Goal: Information Seeking & Learning: Learn about a topic

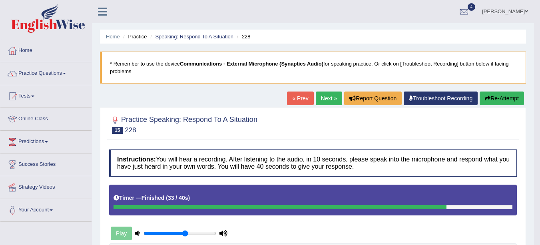
click at [115, 34] on link "Home" at bounding box center [113, 37] width 14 height 6
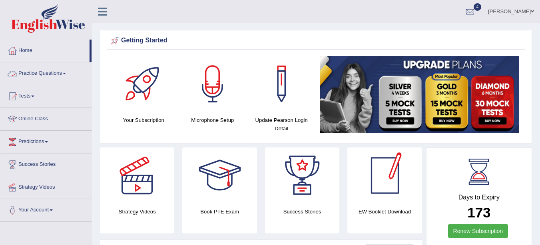
click at [62, 74] on link "Practice Questions" at bounding box center [45, 72] width 91 height 20
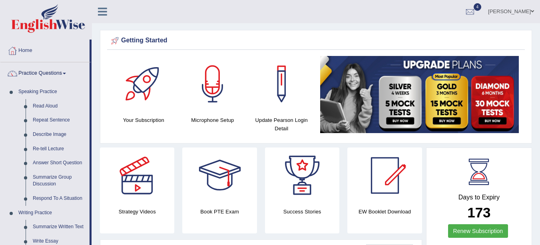
click at [45, 104] on link "Read Aloud" at bounding box center [59, 106] width 60 height 14
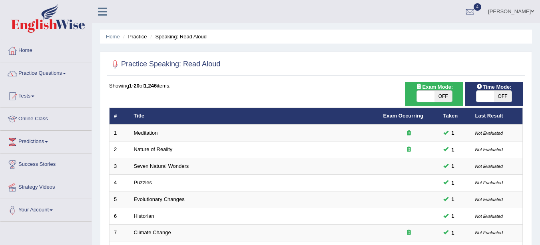
click at [504, 96] on span "OFF" at bounding box center [503, 96] width 18 height 11
checkbox input "true"
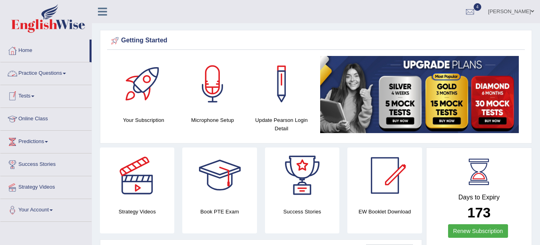
click at [43, 72] on link "Practice Questions" at bounding box center [45, 72] width 91 height 20
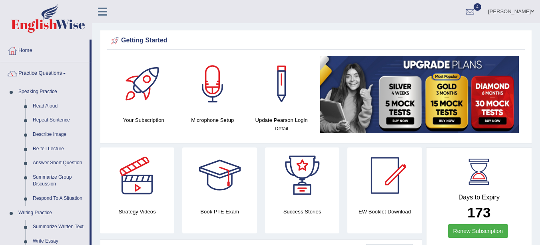
click at [47, 104] on link "Read Aloud" at bounding box center [59, 106] width 60 height 14
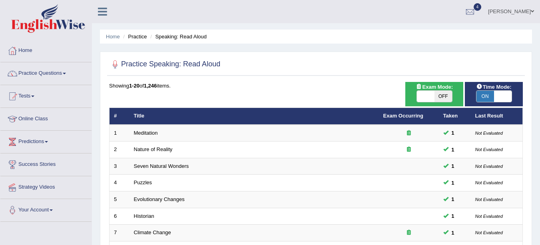
click at [443, 96] on span "OFF" at bounding box center [444, 96] width 18 height 11
checkbox input "true"
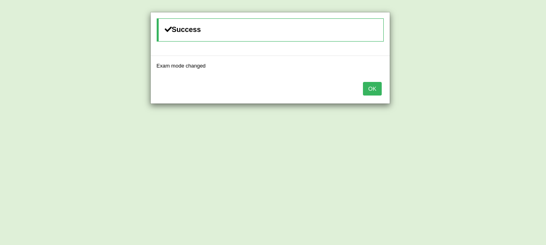
click at [375, 90] on button "OK" at bounding box center [372, 89] width 18 height 14
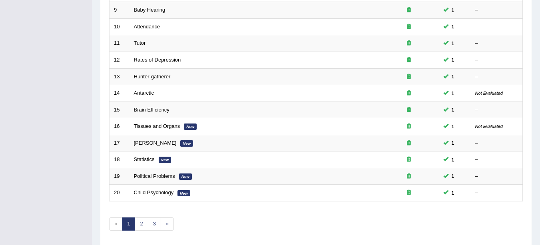
scroll to position [284, 0]
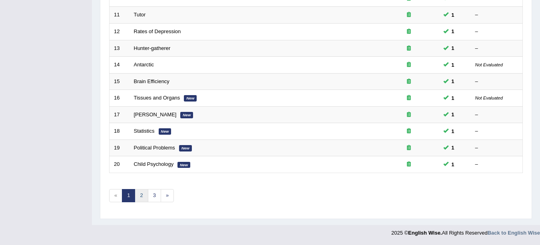
click at [140, 199] on link "2" at bounding box center [141, 195] width 13 height 13
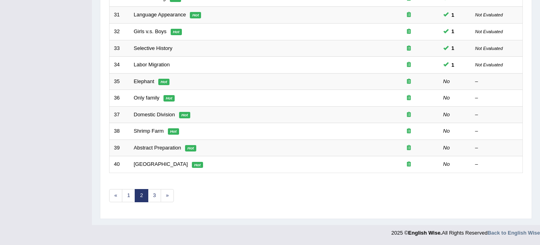
click at [152, 79] on link "Elephant" at bounding box center [144, 81] width 20 height 6
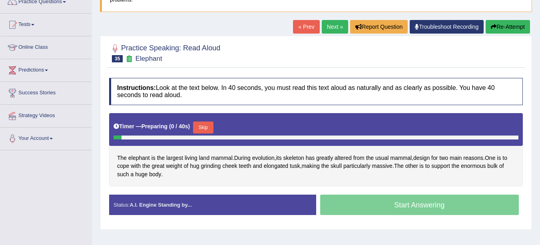
scroll to position [79, 0]
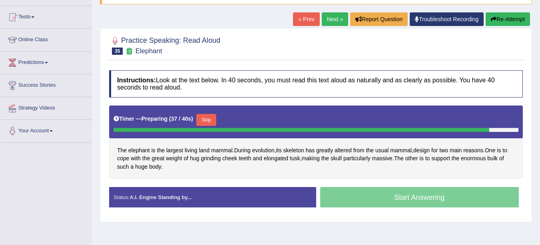
click at [207, 119] on button "Skip" at bounding box center [206, 120] width 20 height 12
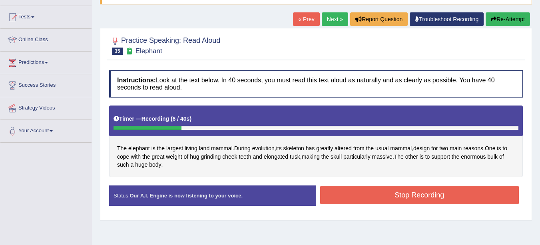
click at [422, 193] on button "Stop Recording" at bounding box center [419, 195] width 199 height 18
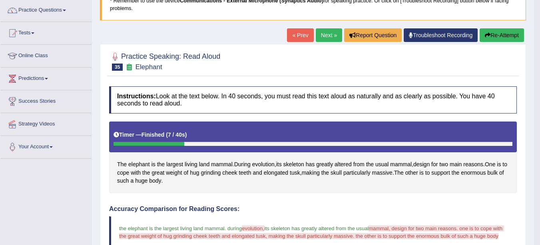
scroll to position [63, 0]
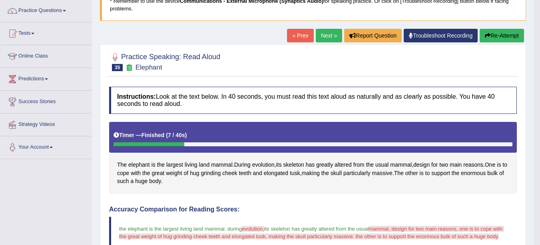
click at [325, 34] on link "Next »" at bounding box center [329, 36] width 26 height 14
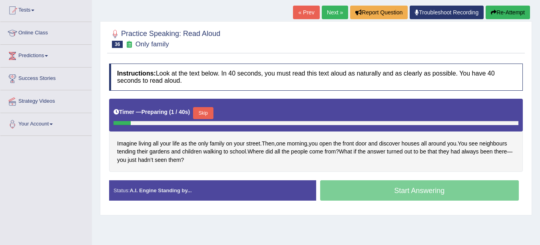
scroll to position [92, 0]
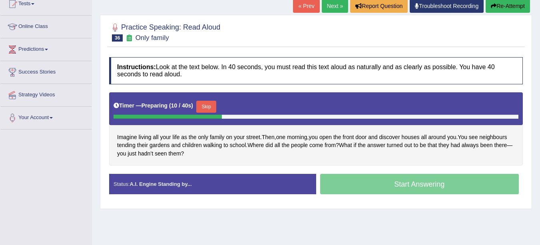
click at [205, 108] on button "Skip" at bounding box center [206, 107] width 20 height 12
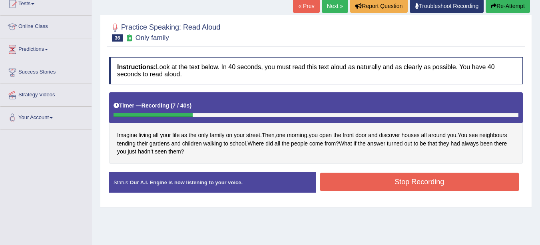
click at [440, 185] on button "Stop Recording" at bounding box center [419, 182] width 199 height 18
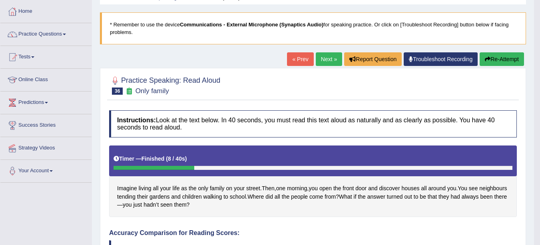
scroll to position [37, 0]
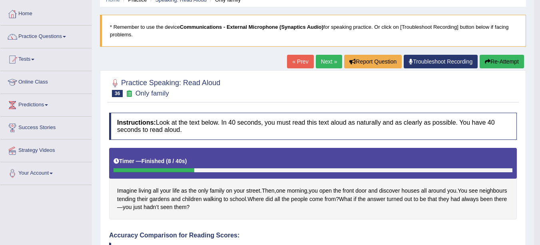
click at [321, 58] on link "Next »" at bounding box center [329, 62] width 26 height 14
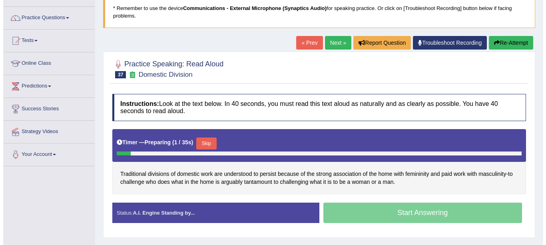
scroll to position [65, 0]
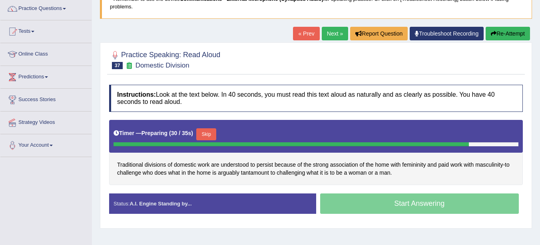
click at [210, 137] on button "Skip" at bounding box center [206, 134] width 20 height 12
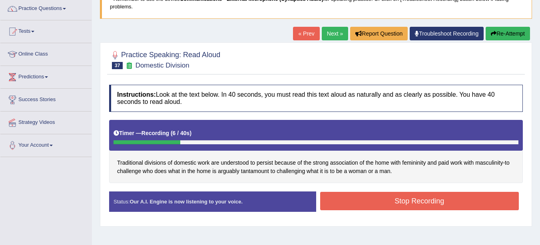
click at [417, 199] on button "Stop Recording" at bounding box center [419, 201] width 199 height 18
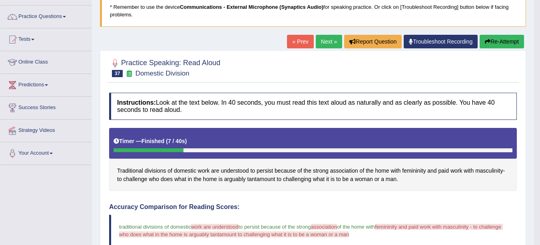
scroll to position [0, 0]
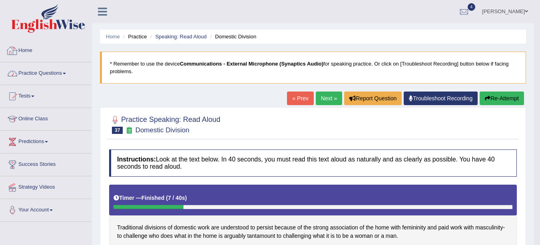
click at [63, 69] on link "Practice Questions" at bounding box center [45, 72] width 91 height 20
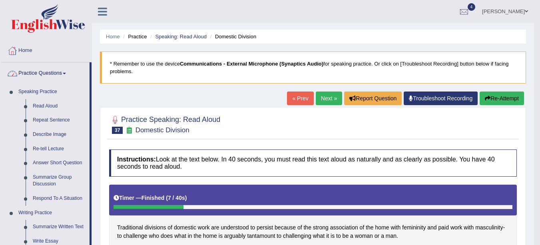
click at [50, 118] on link "Repeat Sentence" at bounding box center [59, 120] width 60 height 14
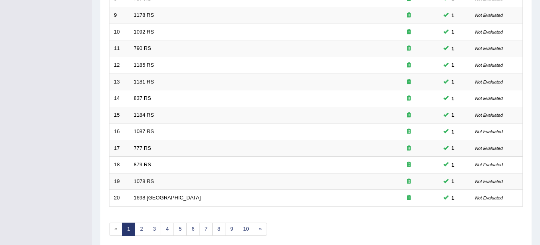
scroll to position [284, 0]
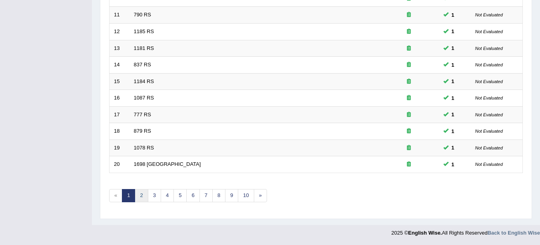
click at [142, 196] on link "2" at bounding box center [141, 195] width 13 height 13
click at [154, 196] on link "3" at bounding box center [154, 195] width 13 height 13
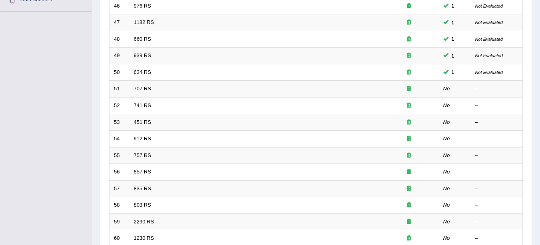
scroll to position [196, 0]
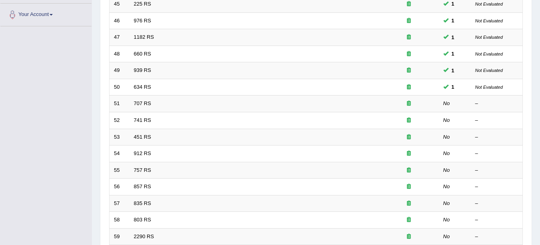
click at [144, 102] on link "707 RS" at bounding box center [142, 103] width 17 height 6
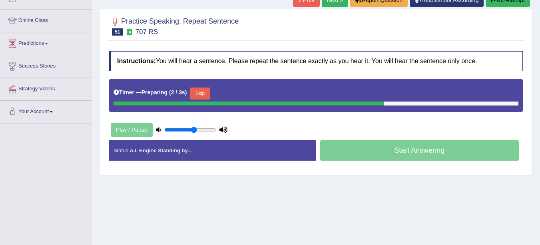
scroll to position [90, 0]
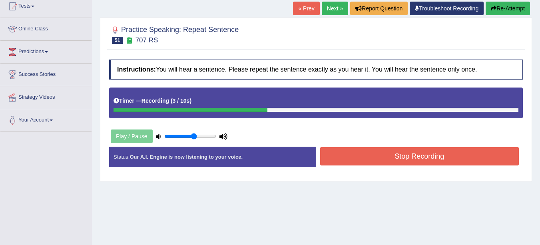
click at [440, 155] on button "Stop Recording" at bounding box center [419, 156] width 199 height 18
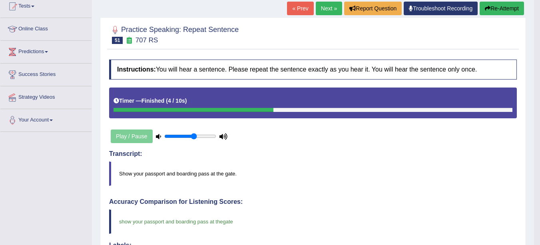
click at [328, 7] on link "Next »" at bounding box center [329, 9] width 26 height 14
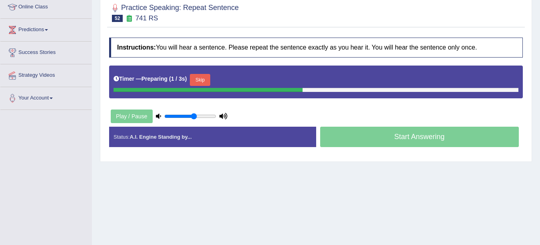
scroll to position [113, 0]
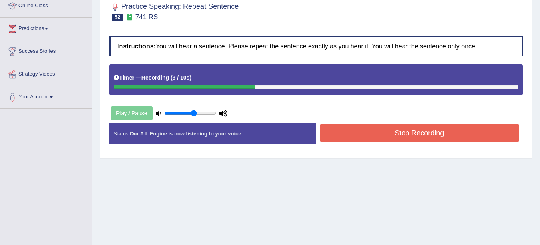
click at [412, 130] on button "Stop Recording" at bounding box center [419, 133] width 199 height 18
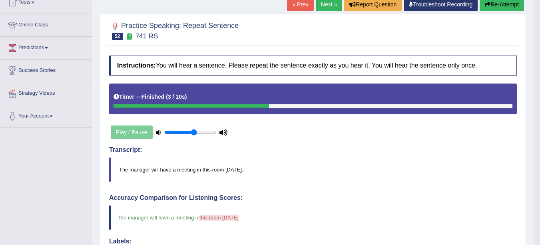
scroll to position [0, 0]
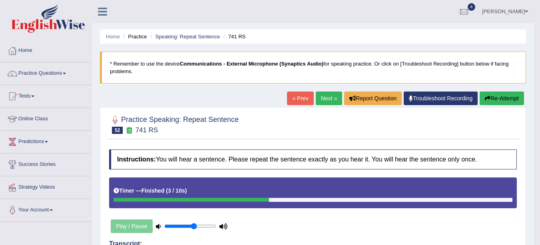
click at [328, 96] on link "Next »" at bounding box center [329, 99] width 26 height 14
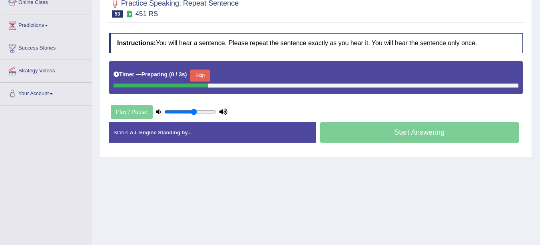
scroll to position [121, 0]
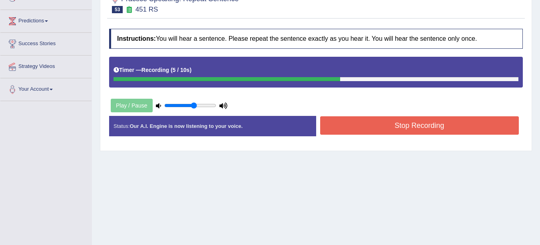
click at [471, 128] on button "Stop Recording" at bounding box center [419, 125] width 199 height 18
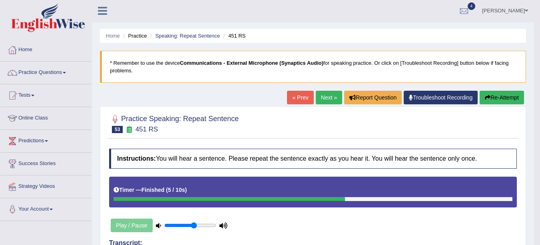
scroll to position [0, 0]
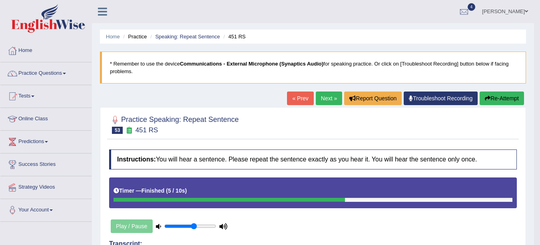
click at [326, 99] on link "Next »" at bounding box center [329, 99] width 26 height 14
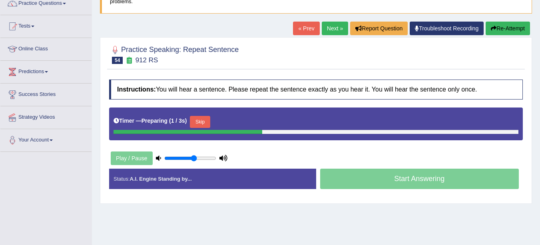
scroll to position [70, 0]
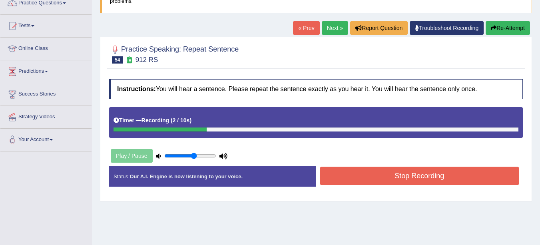
click at [510, 27] on button "Re-Attempt" at bounding box center [508, 28] width 44 height 14
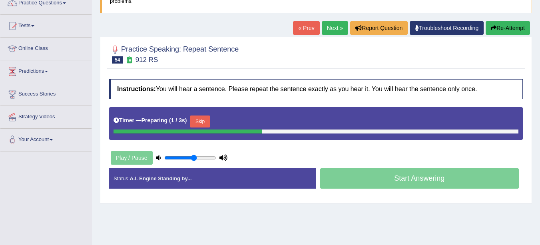
click at [200, 116] on button "Skip" at bounding box center [200, 122] width 20 height 12
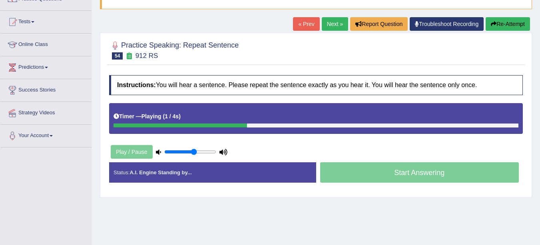
scroll to position [75, 0]
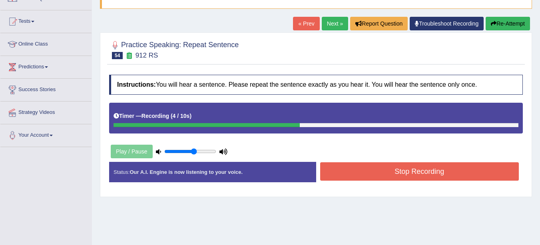
click at [380, 176] on button "Stop Recording" at bounding box center [419, 171] width 199 height 18
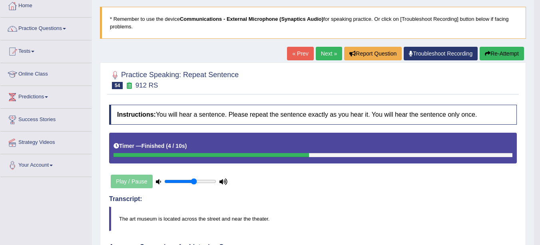
scroll to position [42, 0]
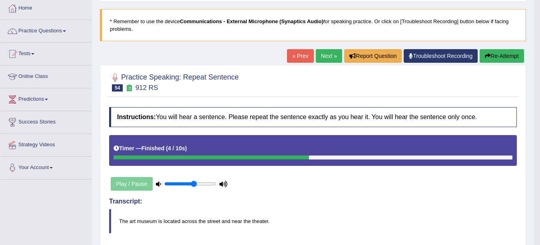
click at [326, 59] on link "Next »" at bounding box center [329, 56] width 26 height 14
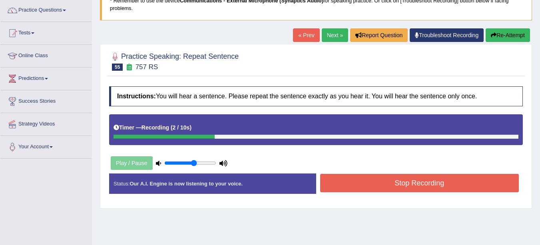
scroll to position [64, 0]
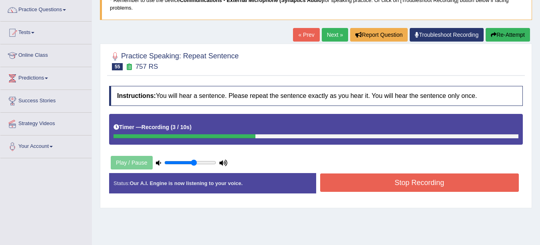
click at [456, 185] on button "Stop Recording" at bounding box center [419, 183] width 199 height 18
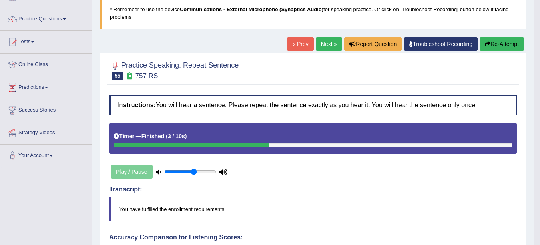
scroll to position [51, 0]
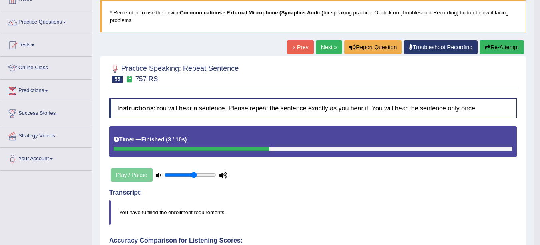
click at [327, 49] on link "Next »" at bounding box center [329, 47] width 26 height 14
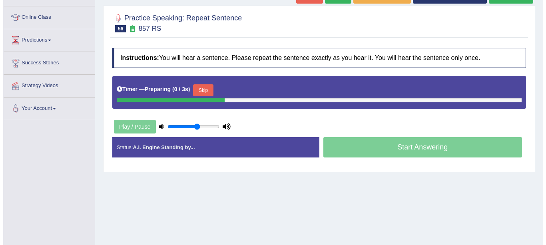
scroll to position [123, 0]
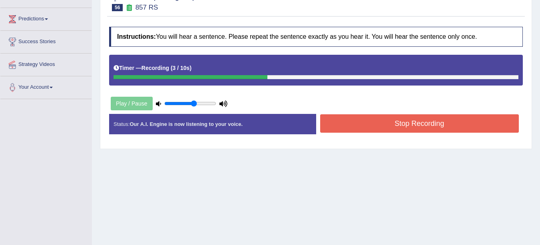
click at [480, 126] on button "Stop Recording" at bounding box center [419, 123] width 199 height 18
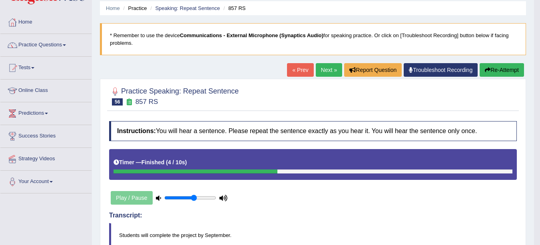
scroll to position [0, 0]
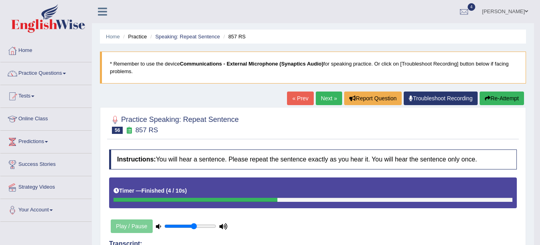
click at [327, 99] on link "Next »" at bounding box center [329, 99] width 26 height 14
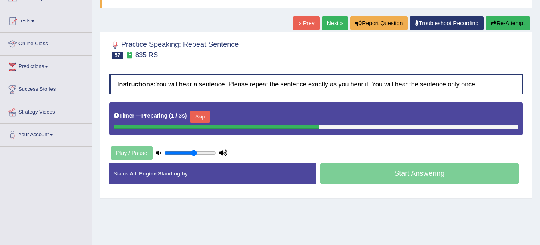
scroll to position [75, 0]
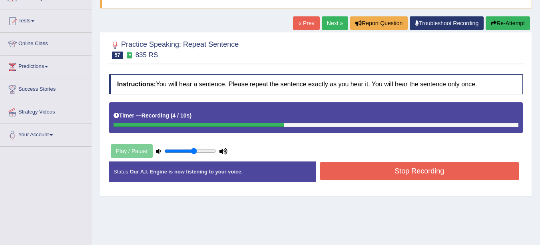
click at [479, 173] on button "Stop Recording" at bounding box center [419, 171] width 199 height 18
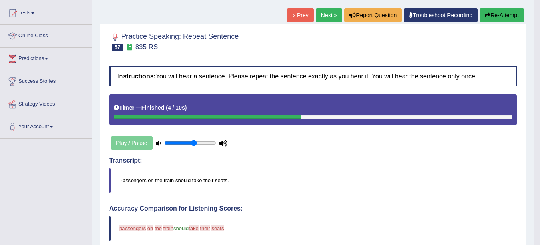
scroll to position [82, 0]
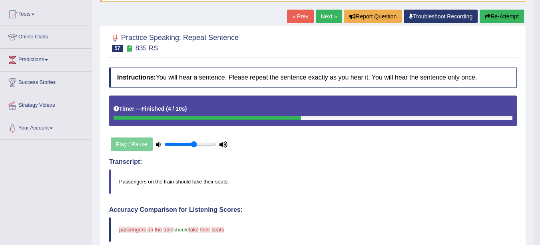
click at [330, 16] on link "Next »" at bounding box center [329, 17] width 26 height 14
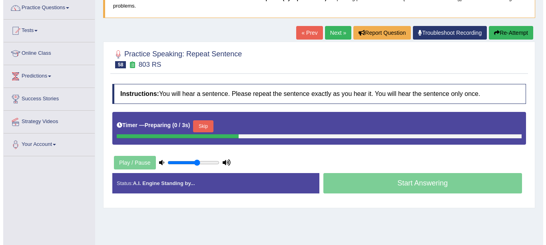
scroll to position [83, 0]
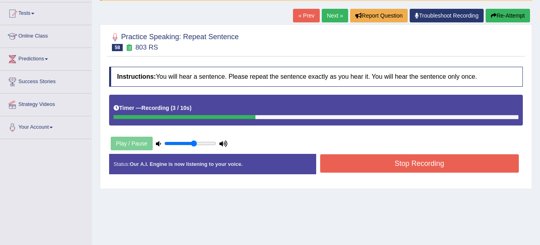
click at [472, 165] on button "Stop Recording" at bounding box center [419, 163] width 199 height 18
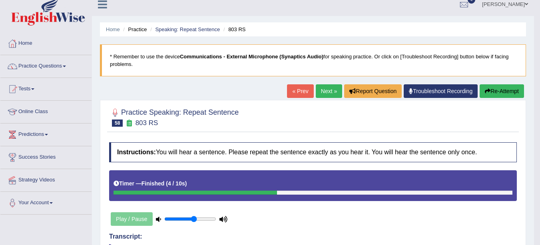
scroll to position [0, 0]
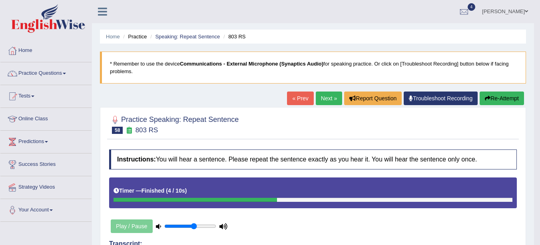
click at [327, 100] on link "Next »" at bounding box center [329, 99] width 26 height 14
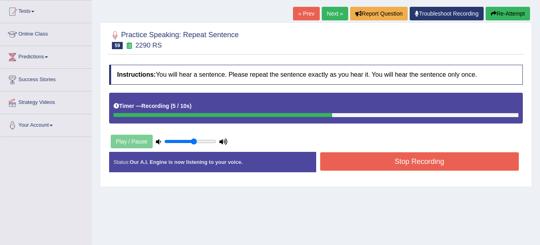
click at [476, 161] on button "Stop Recording" at bounding box center [419, 161] width 199 height 18
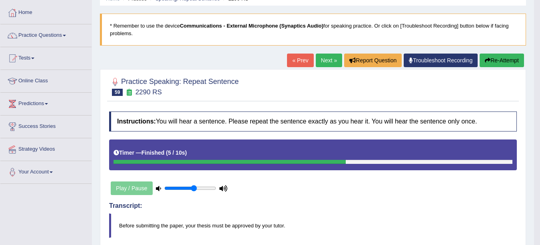
scroll to position [38, 0]
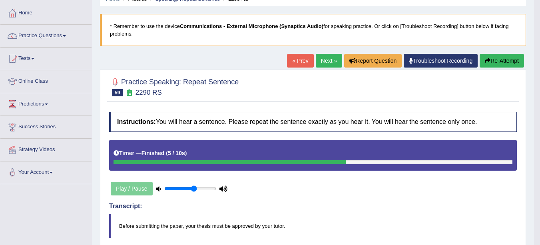
click at [335, 65] on link "Next »" at bounding box center [329, 61] width 26 height 14
click at [326, 62] on link "Next »" at bounding box center [329, 61] width 26 height 14
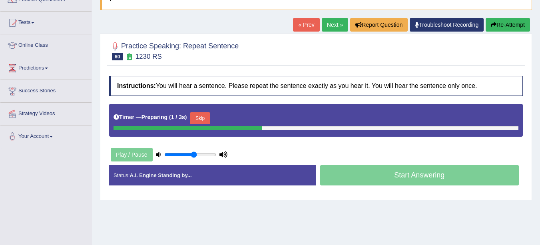
scroll to position [76, 0]
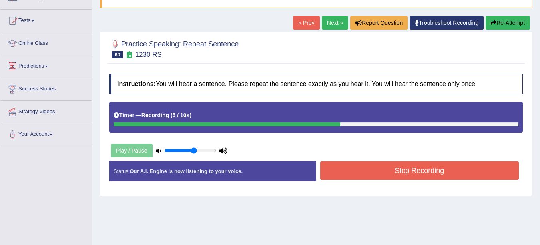
click at [463, 174] on button "Stop Recording" at bounding box center [419, 171] width 199 height 18
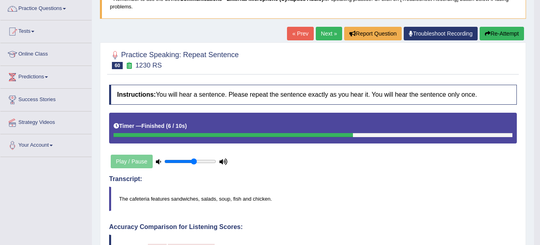
scroll to position [0, 0]
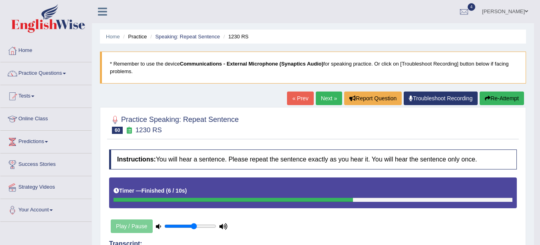
click at [324, 96] on link "Next »" at bounding box center [329, 99] width 26 height 14
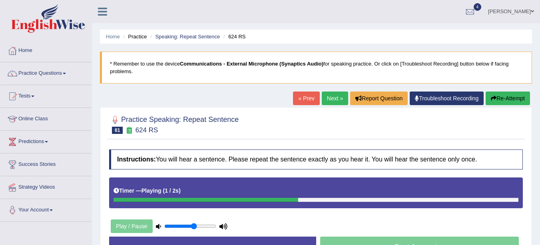
click at [46, 70] on link "Practice Questions" at bounding box center [45, 72] width 91 height 20
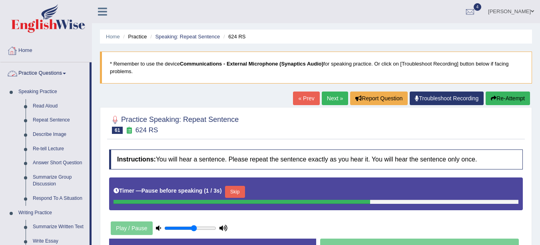
click at [52, 106] on link "Read Aloud" at bounding box center [59, 106] width 60 height 14
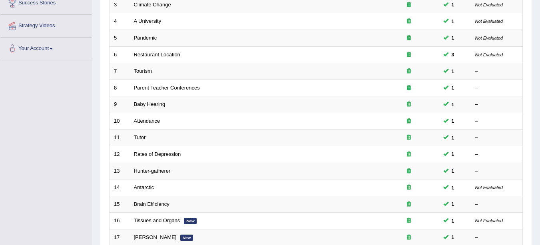
scroll to position [284, 0]
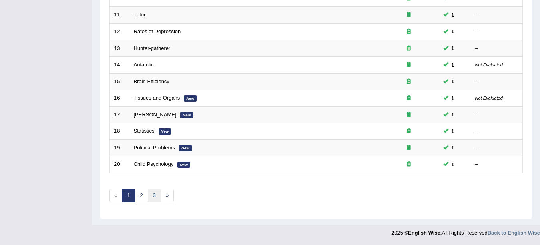
click at [154, 196] on link "3" at bounding box center [154, 195] width 13 height 13
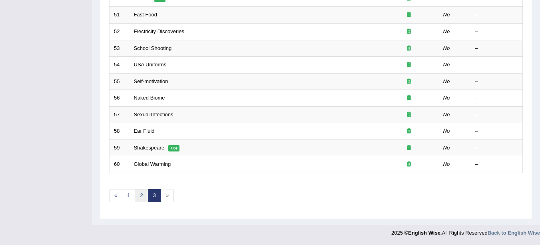
click at [143, 196] on link "2" at bounding box center [141, 195] width 13 height 13
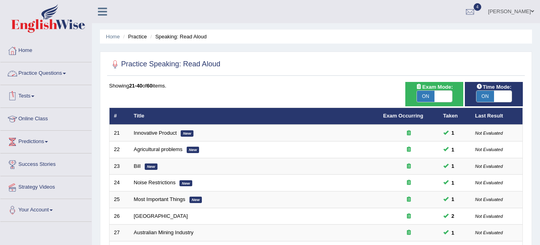
click at [55, 79] on link "Practice Questions" at bounding box center [45, 72] width 91 height 20
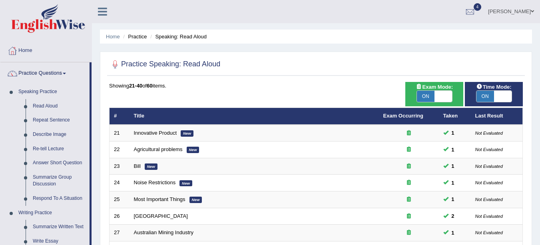
click at [45, 133] on link "Describe Image" at bounding box center [59, 135] width 60 height 14
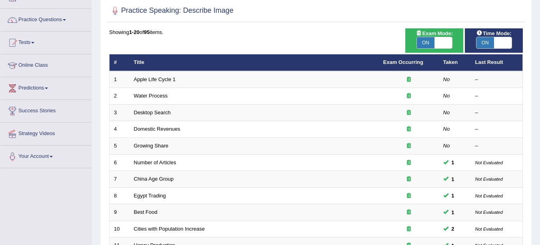
scroll to position [53, 0]
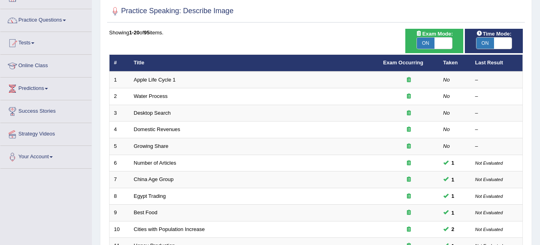
click at [151, 130] on link "Domestic Revenues" at bounding box center [157, 129] width 46 height 6
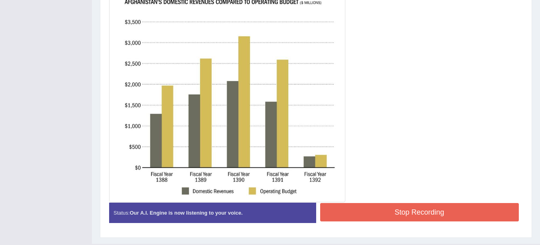
scroll to position [258, 0]
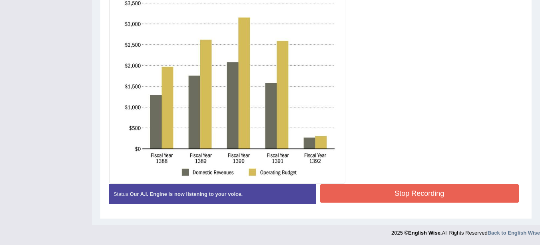
click at [434, 192] on button "Stop Recording" at bounding box center [419, 193] width 199 height 18
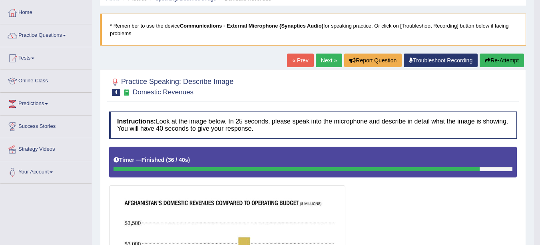
scroll to position [30, 0]
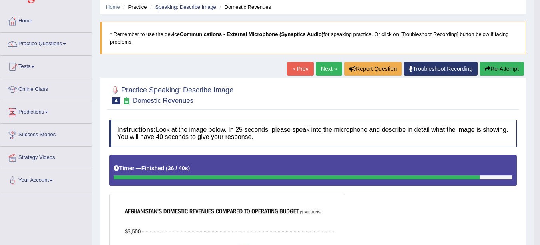
click at [326, 68] on link "Next »" at bounding box center [329, 69] width 26 height 14
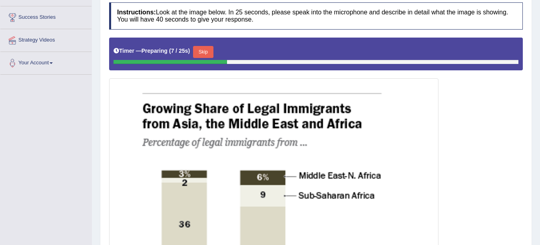
scroll to position [143, 0]
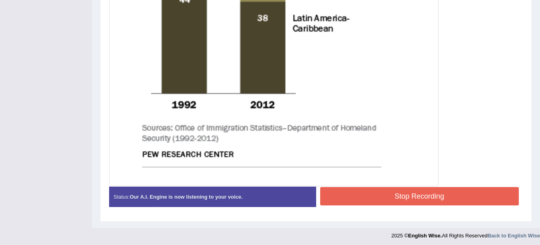
scroll to position [466, 0]
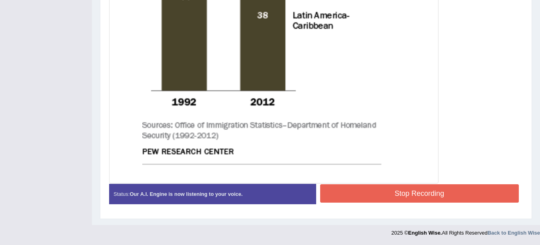
click at [442, 184] on button "Stop Recording" at bounding box center [419, 193] width 199 height 18
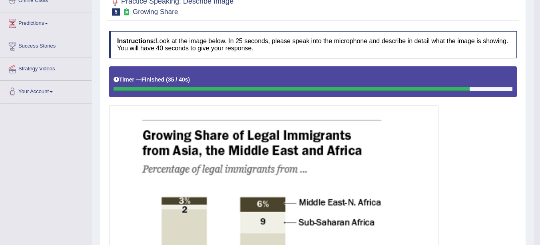
scroll to position [0, 0]
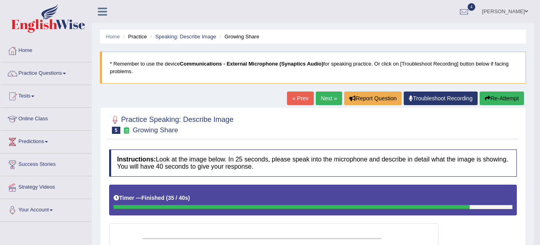
click at [296, 98] on link "« Prev" at bounding box center [300, 99] width 26 height 14
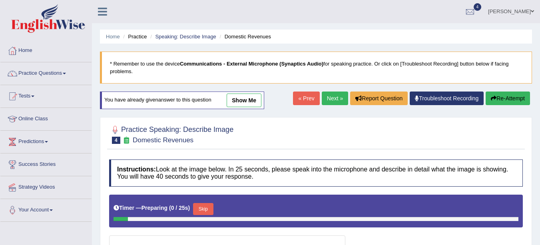
click at [253, 100] on link "show me" at bounding box center [244, 101] width 35 height 14
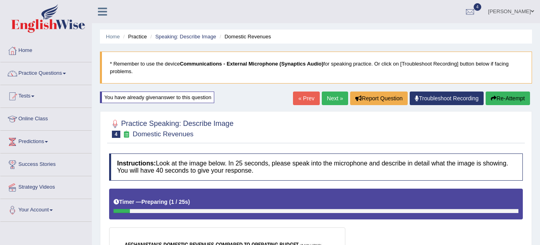
click at [305, 97] on link "« Prev" at bounding box center [306, 99] width 26 height 14
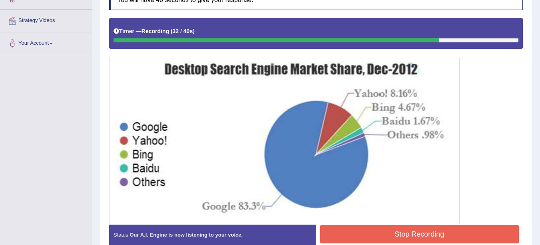
scroll to position [208, 0]
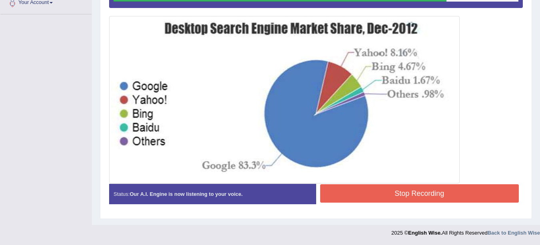
click at [465, 193] on button "Stop Recording" at bounding box center [419, 193] width 199 height 18
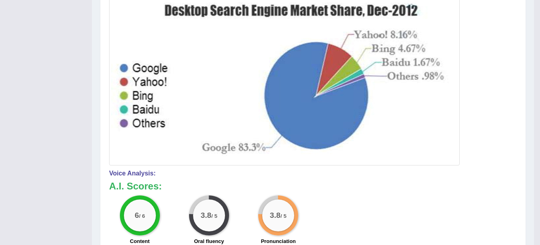
scroll to position [0, 0]
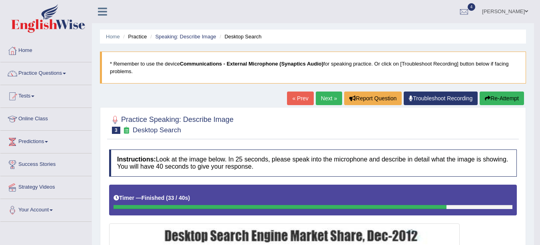
click at [297, 98] on link "« Prev" at bounding box center [300, 99] width 26 height 14
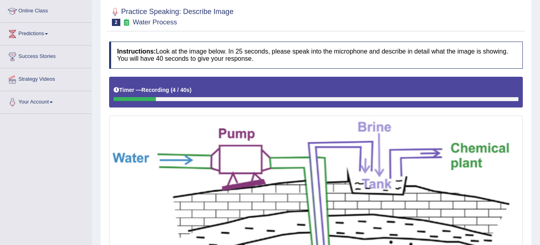
scroll to position [83, 0]
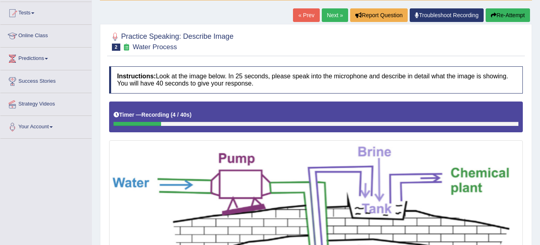
click at [505, 12] on button "Re-Attempt" at bounding box center [508, 15] width 44 height 14
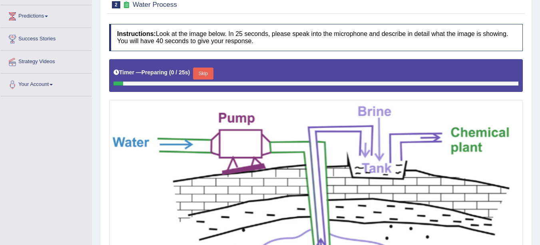
scroll to position [139, 0]
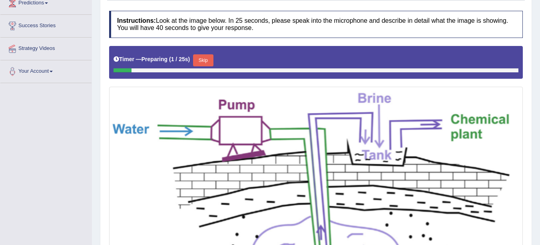
click at [205, 58] on button "Skip" at bounding box center [203, 60] width 20 height 12
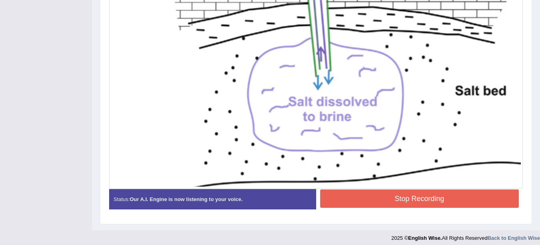
scroll to position [316, 0]
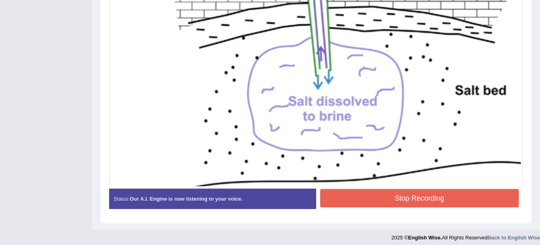
click at [421, 203] on button "Stop Recording" at bounding box center [419, 198] width 199 height 18
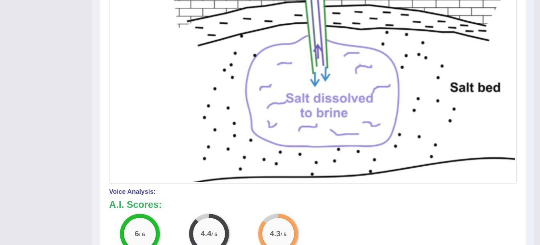
click at [334, 148] on img at bounding box center [313, 46] width 404 height 272
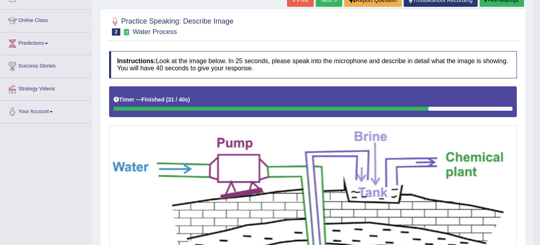
scroll to position [0, 0]
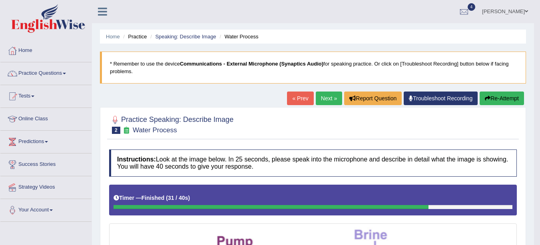
click at [296, 96] on link "« Prev" at bounding box center [300, 99] width 26 height 14
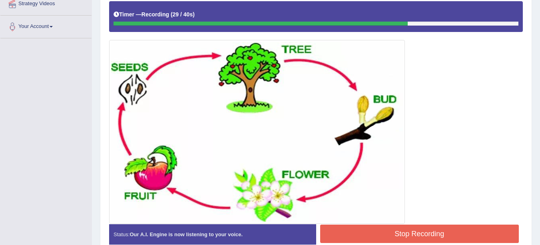
scroll to position [185, 0]
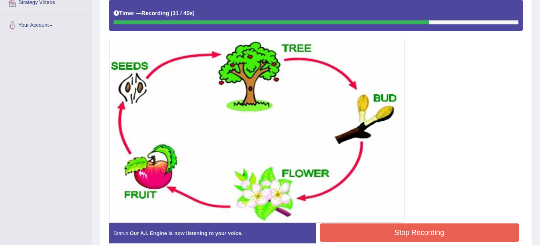
click at [443, 230] on button "Stop Recording" at bounding box center [419, 233] width 199 height 18
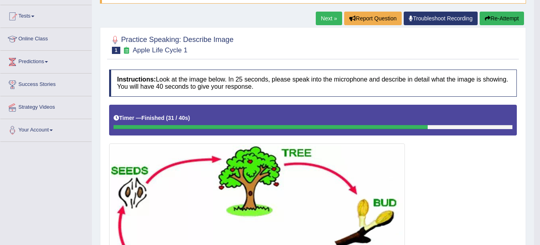
scroll to position [0, 0]
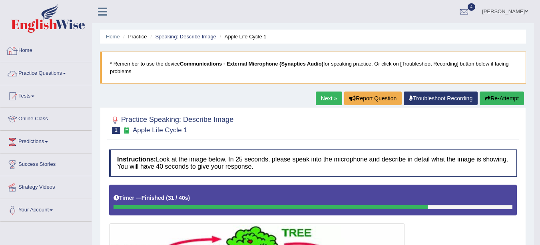
click at [59, 69] on link "Practice Questions" at bounding box center [45, 72] width 91 height 20
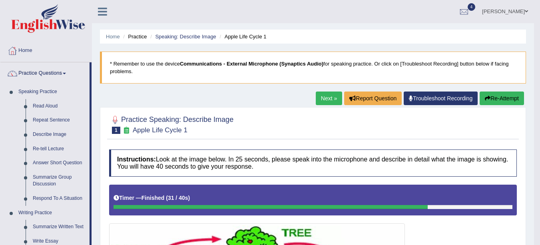
click at [54, 178] on link "Summarize Group Discussion" at bounding box center [59, 180] width 60 height 21
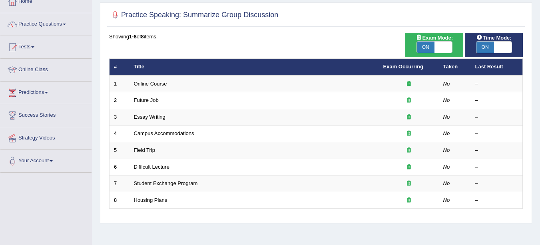
scroll to position [91, 0]
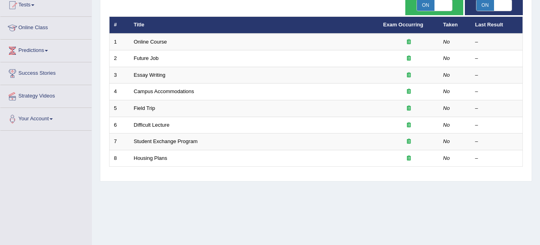
click at [144, 44] on link "Online Course" at bounding box center [150, 42] width 33 height 6
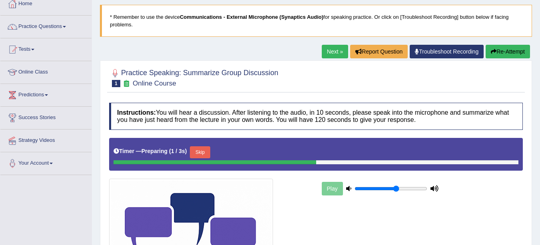
scroll to position [88, 0]
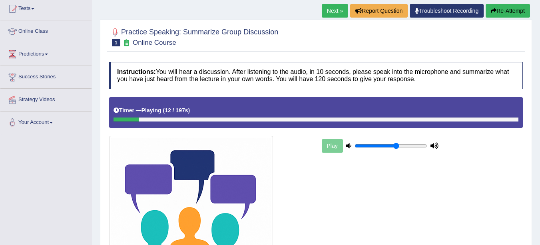
click at [114, 119] on div at bounding box center [126, 120] width 25 height 4
drag, startPoint x: 144, startPoint y: 116, endPoint x: 95, endPoint y: 128, distance: 50.4
click at [95, 128] on div "Home Practice Speaking: Summarize Group Discussion Online Course * Remember to …" at bounding box center [316, 126] width 448 height 429
click at [505, 9] on button "Re-Attempt" at bounding box center [508, 11] width 44 height 14
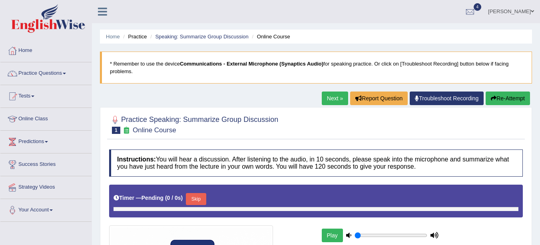
type input "0.6"
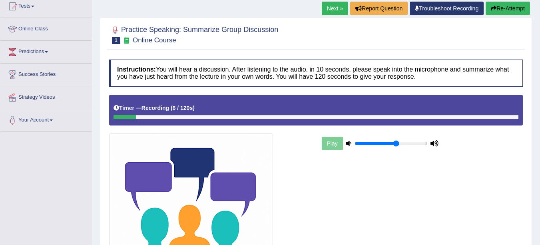
click at [513, 7] on button "Re-Attempt" at bounding box center [508, 9] width 44 height 14
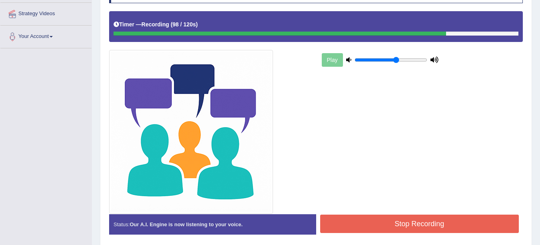
scroll to position [178, 0]
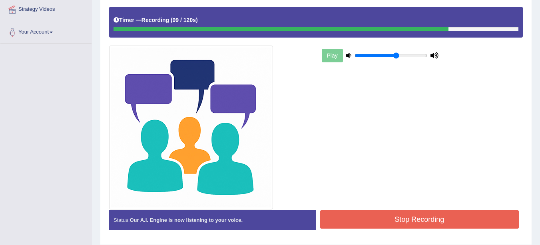
click at [411, 222] on button "Stop Recording" at bounding box center [419, 219] width 199 height 18
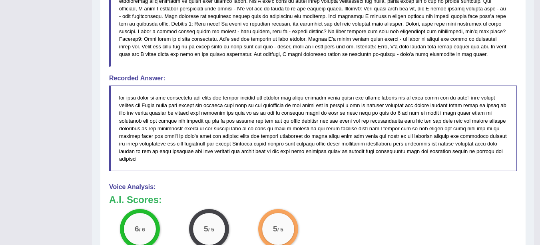
scroll to position [514, 0]
